Goal: Navigation & Orientation: Find specific page/section

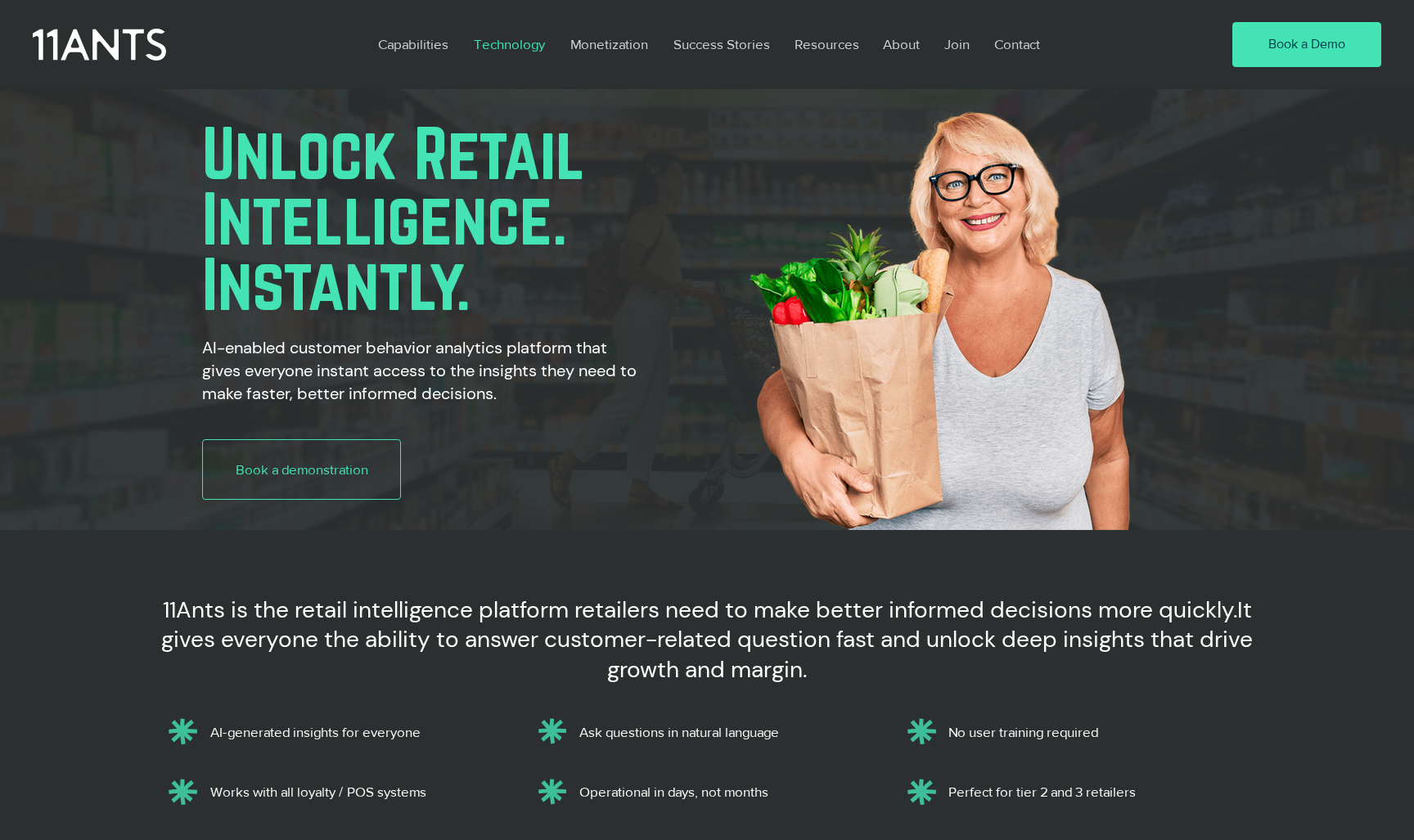
click at [539, 47] on p "Technology" at bounding box center [509, 45] width 88 height 38
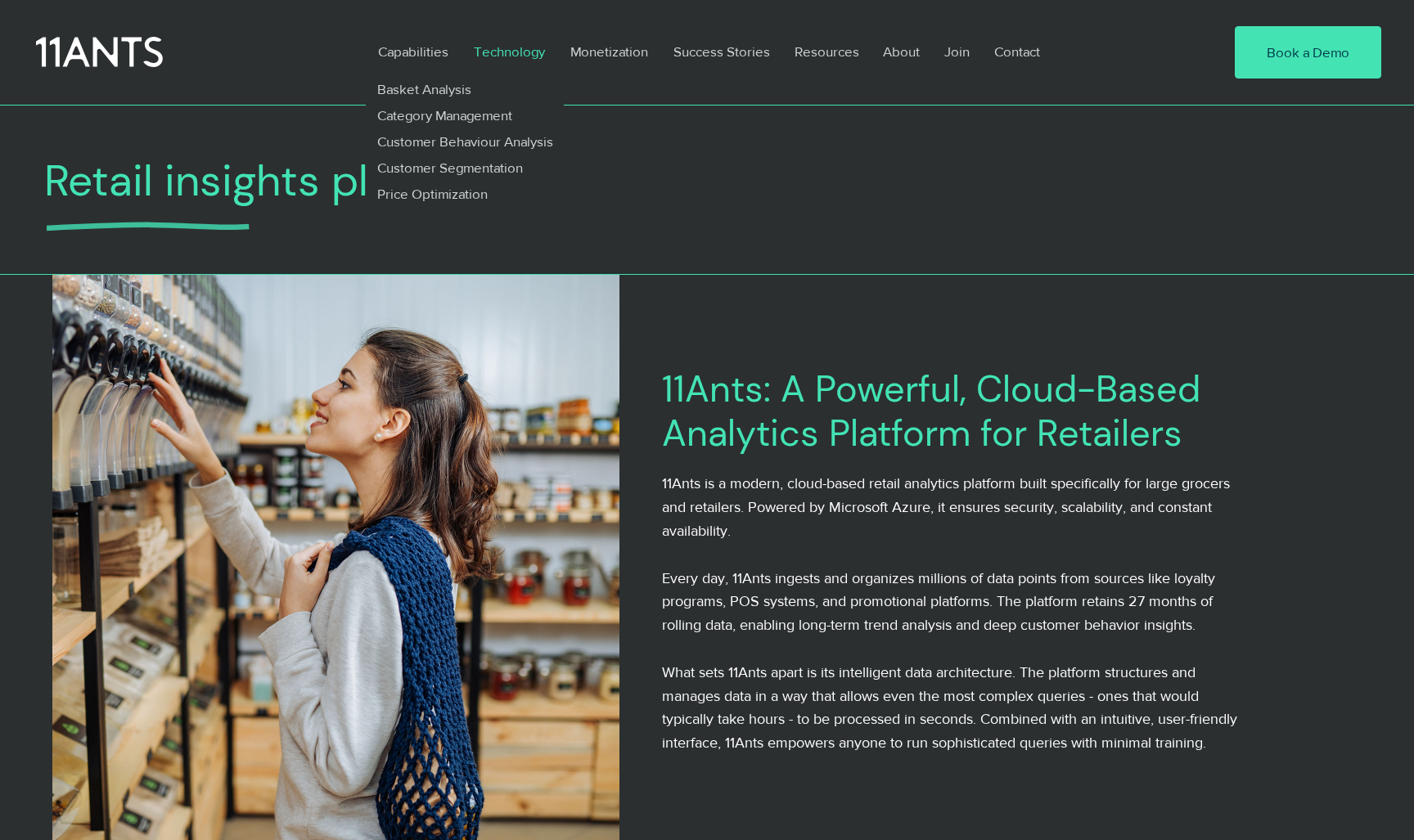
click at [147, 52] on icon at bounding box center [100, 52] width 127 height 37
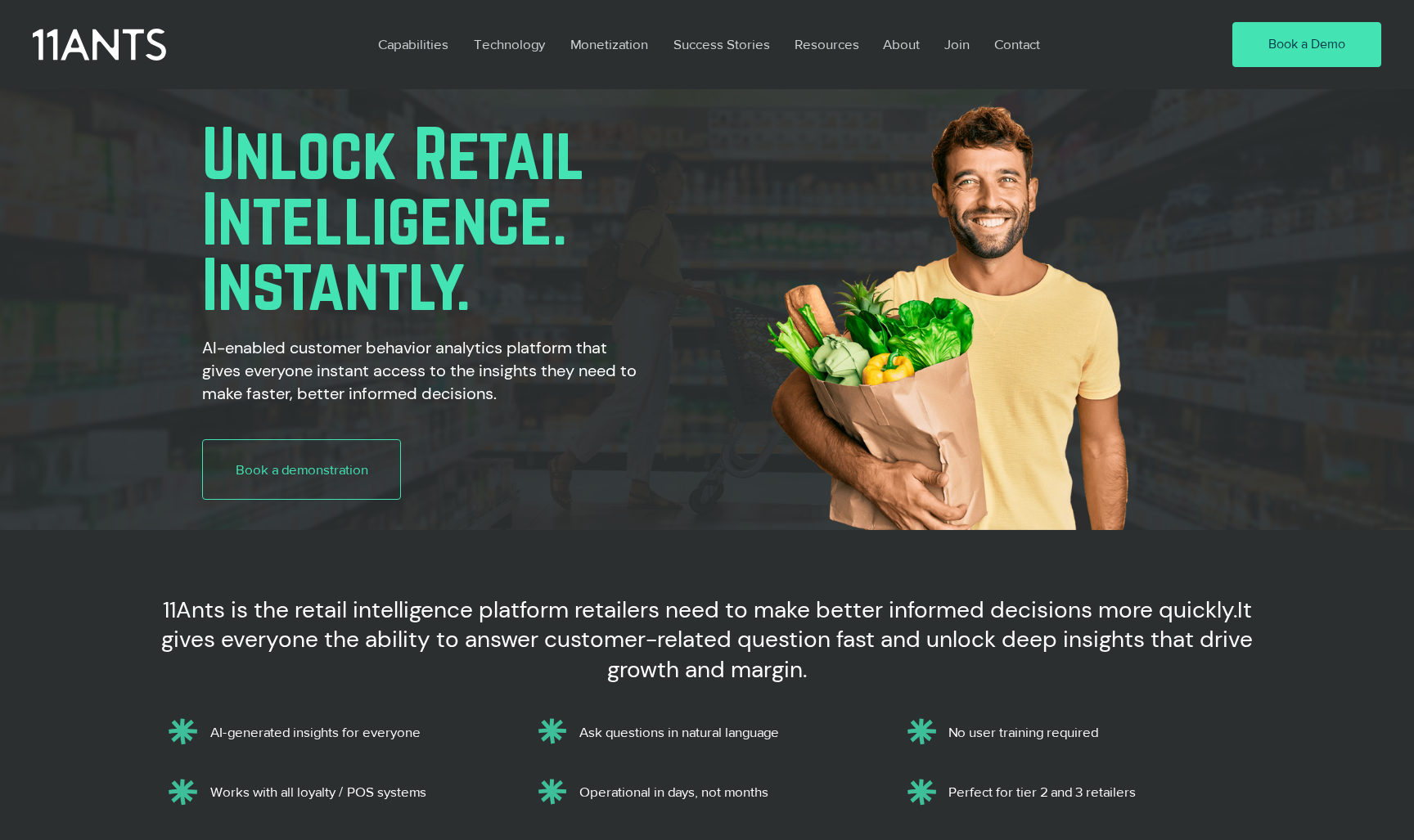
click at [526, 45] on p "Technology" at bounding box center [509, 45] width 88 height 38
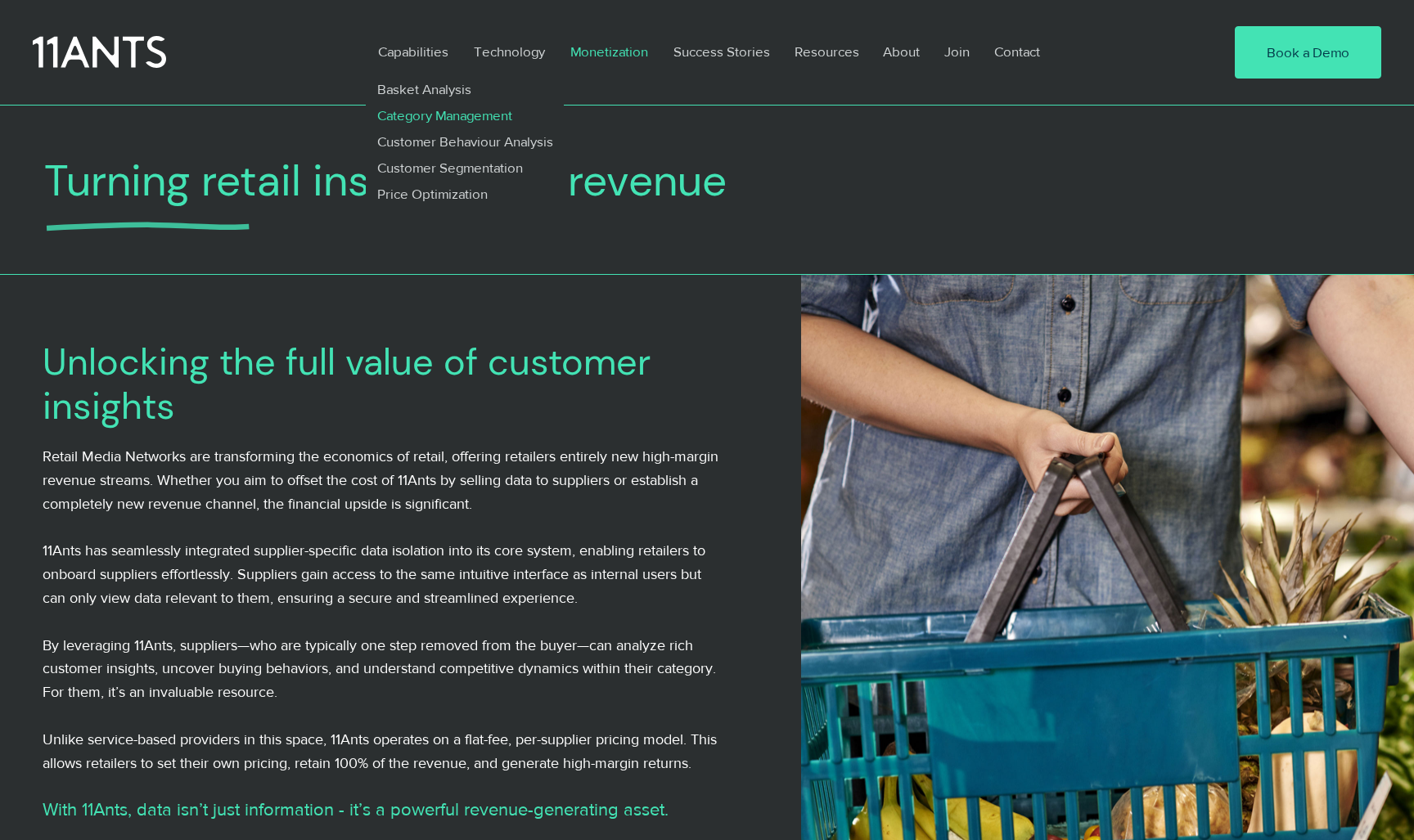
click at [432, 118] on p "Category Management" at bounding box center [443, 115] width 149 height 26
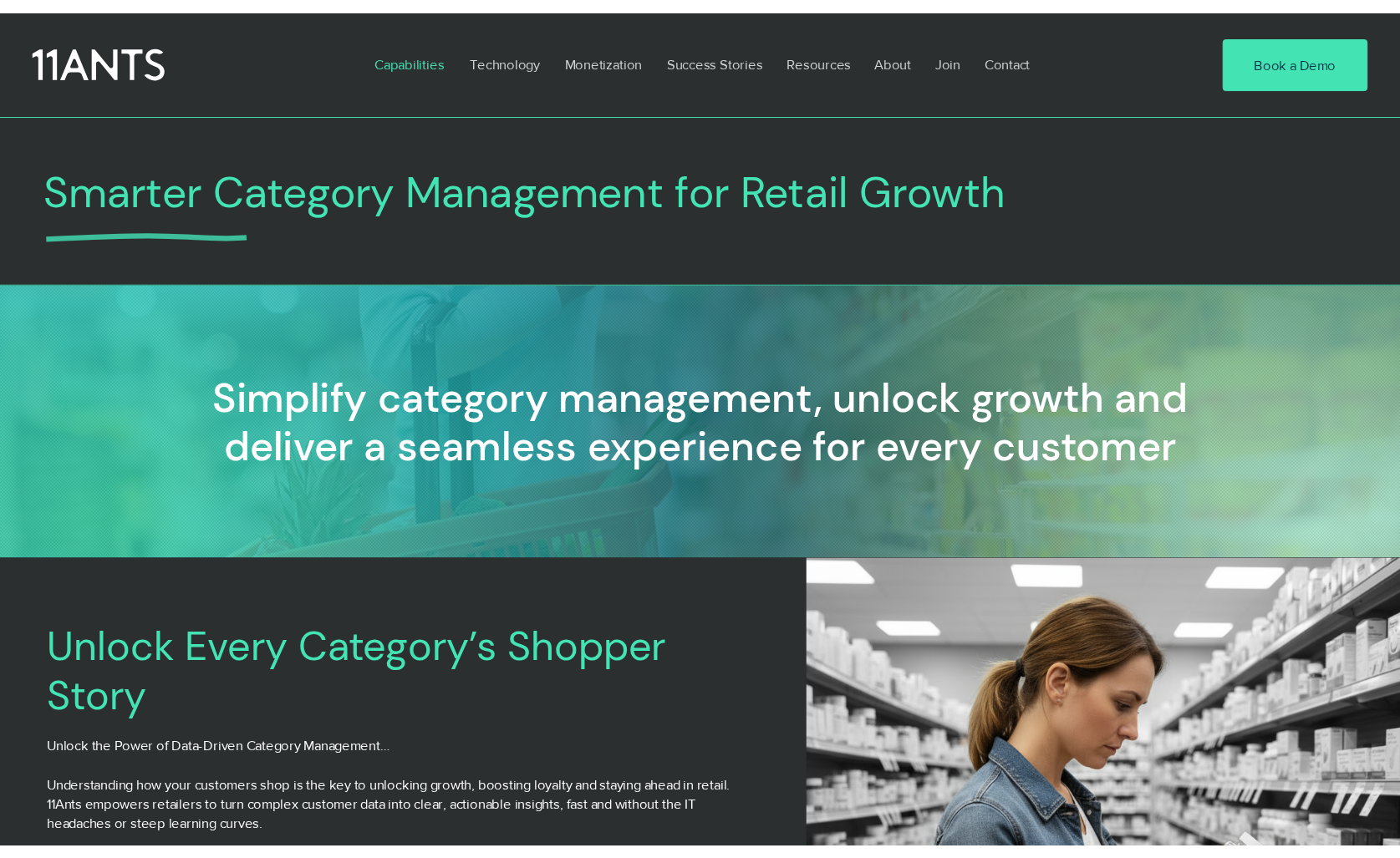
scroll to position [0, 1240]
